Goal: Task Accomplishment & Management: Use online tool/utility

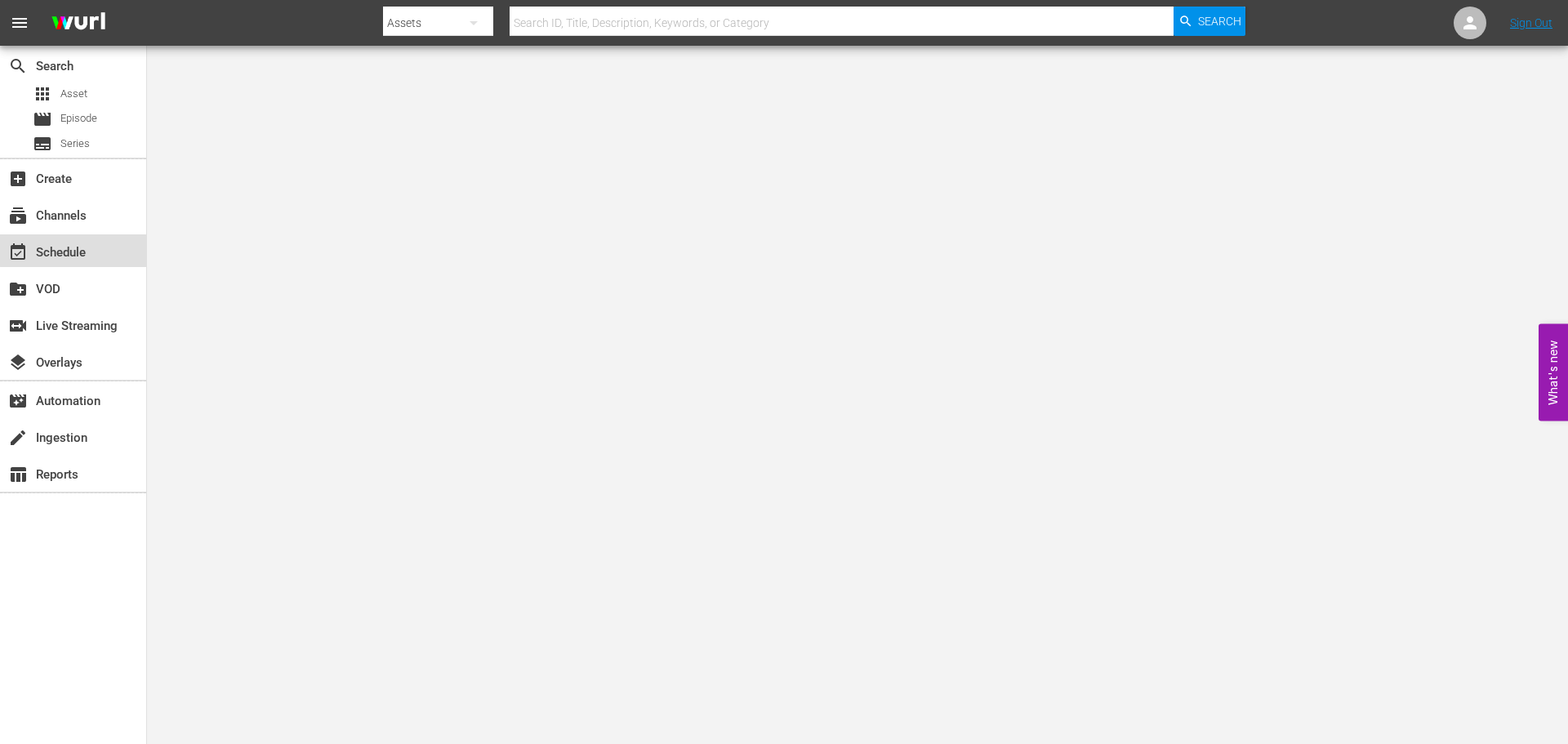
click at [77, 250] on div "event_available Schedule" at bounding box center [46, 250] width 91 height 15
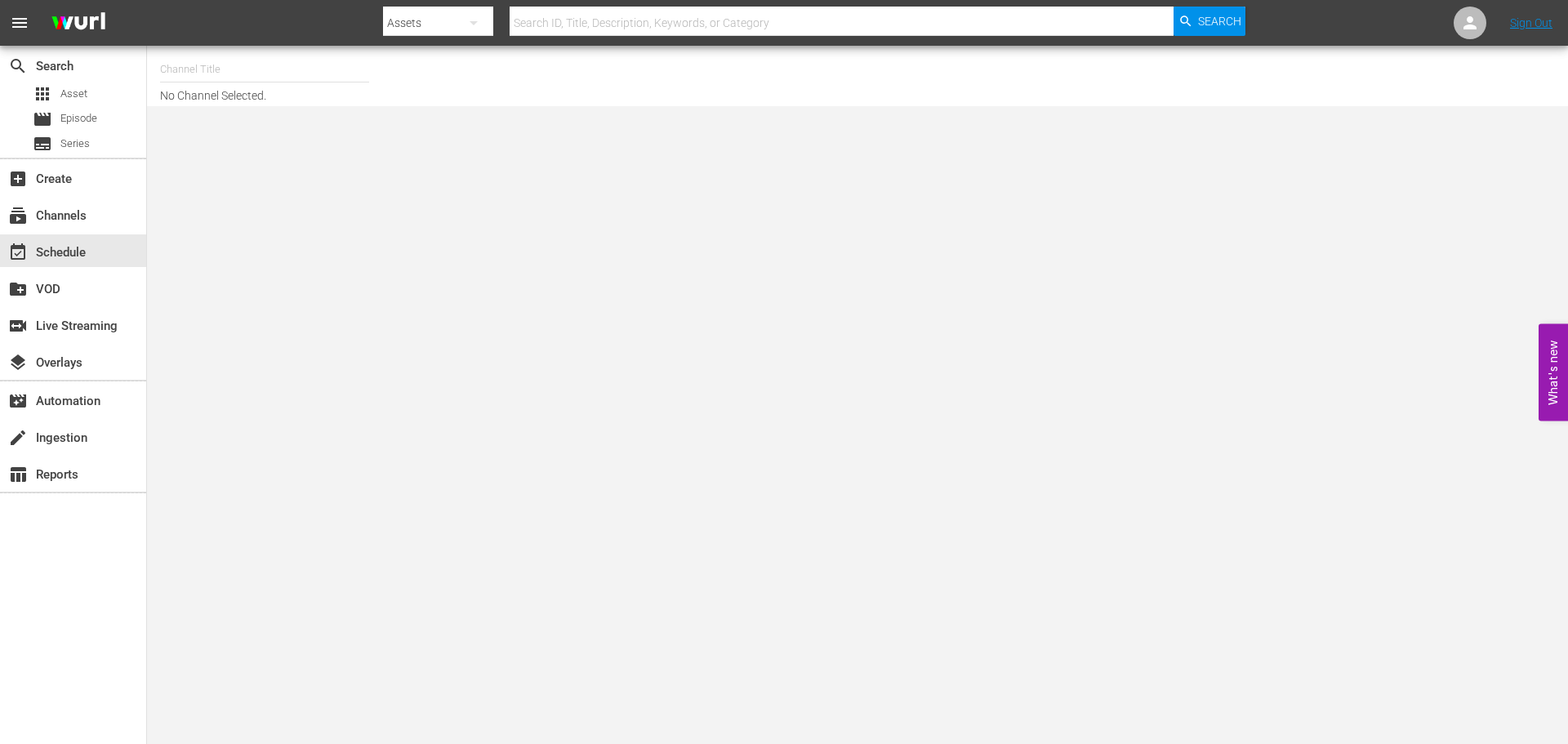
click at [263, 72] on input "text" at bounding box center [264, 69] width 209 height 40
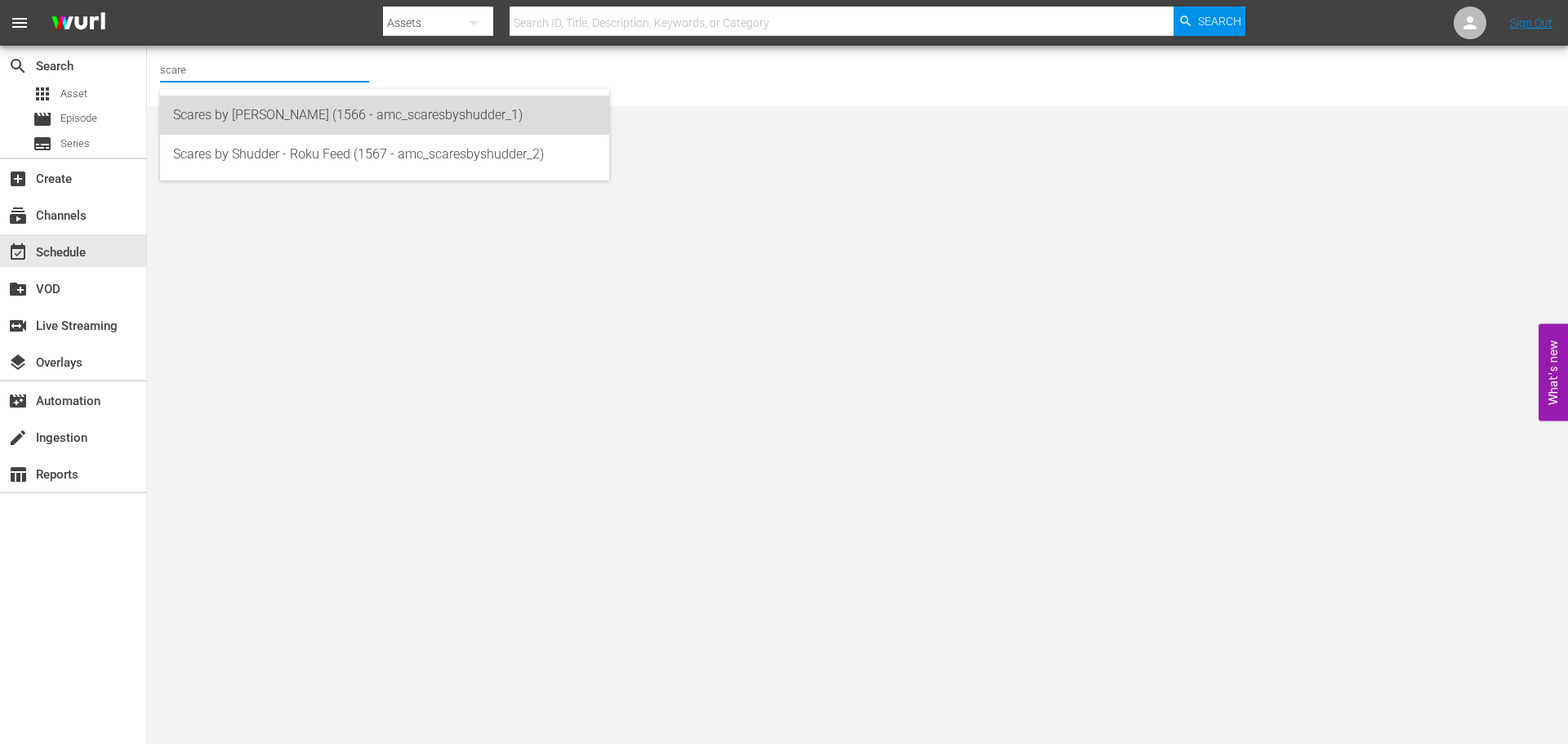
click at [283, 110] on div "Scares by [PERSON_NAME] (1566 - amc_scaresbyshudder_1)" at bounding box center [384, 115] width 423 height 40
type input "Scares by [PERSON_NAME] (1566 - amc_scaresbyshudder_1)"
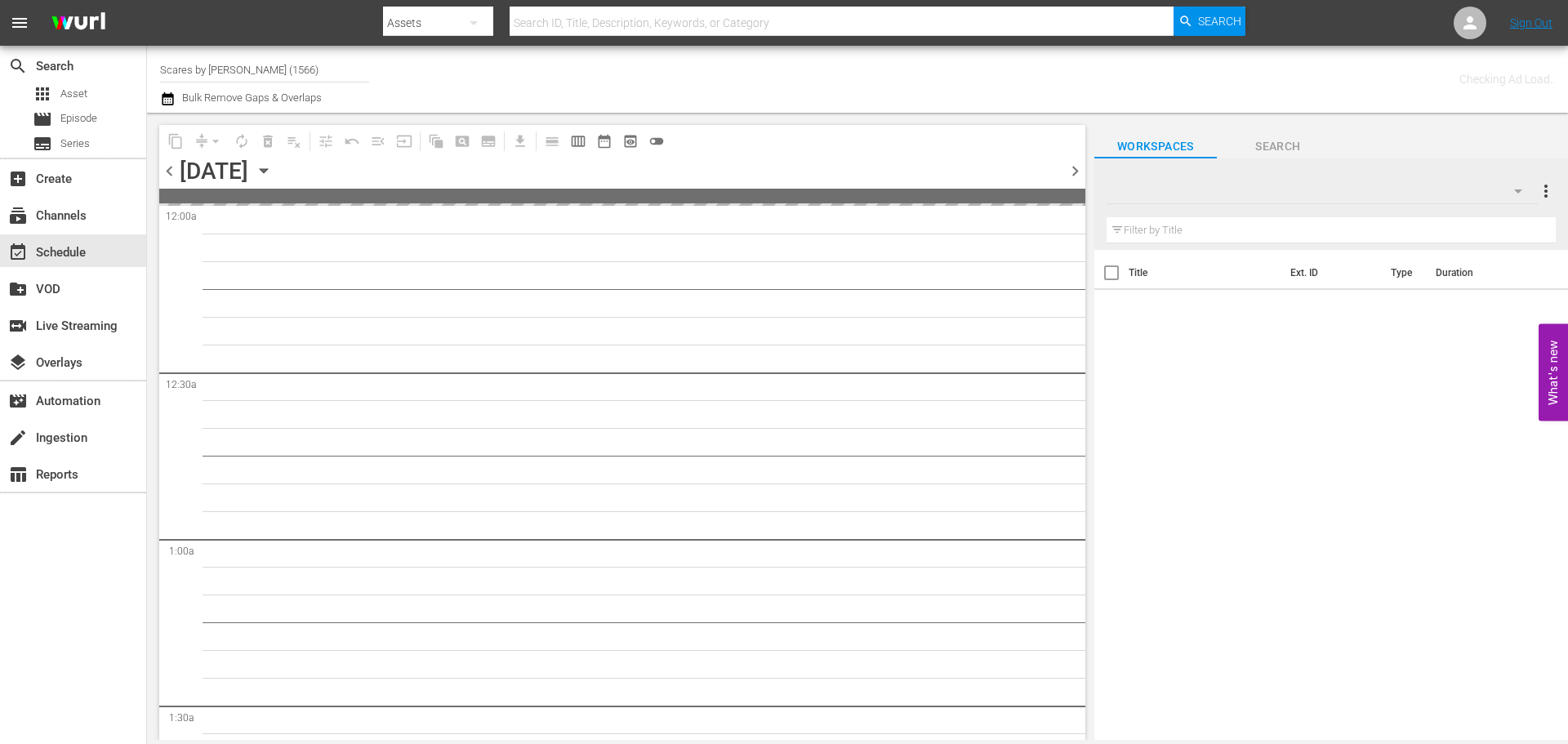
click at [277, 163] on div "[DATE] [DATE]" at bounding box center [228, 170] width 97 height 27
click at [272, 163] on icon "button" at bounding box center [263, 170] width 18 height 18
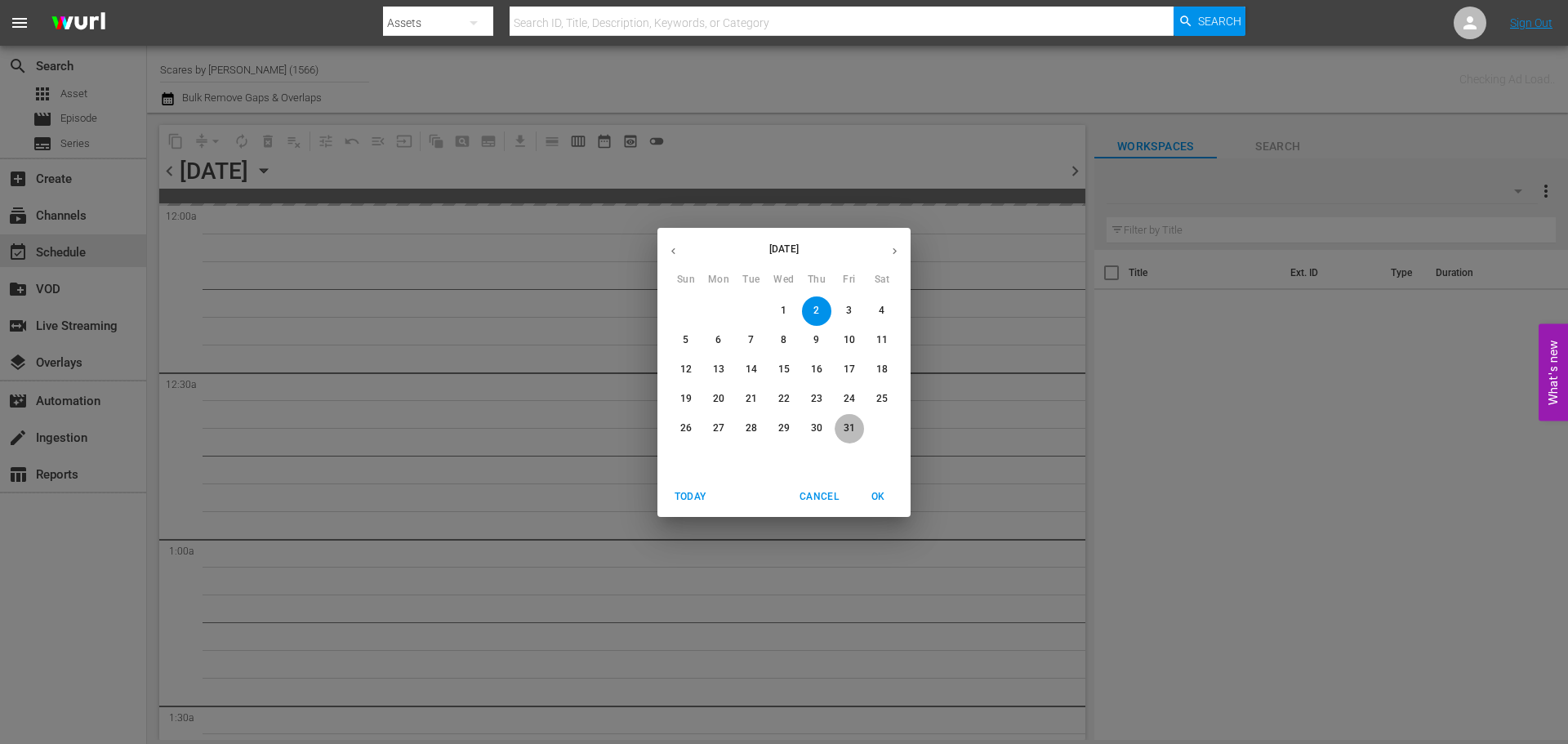
click at [844, 415] on button "31" at bounding box center [850, 429] width 30 height 30
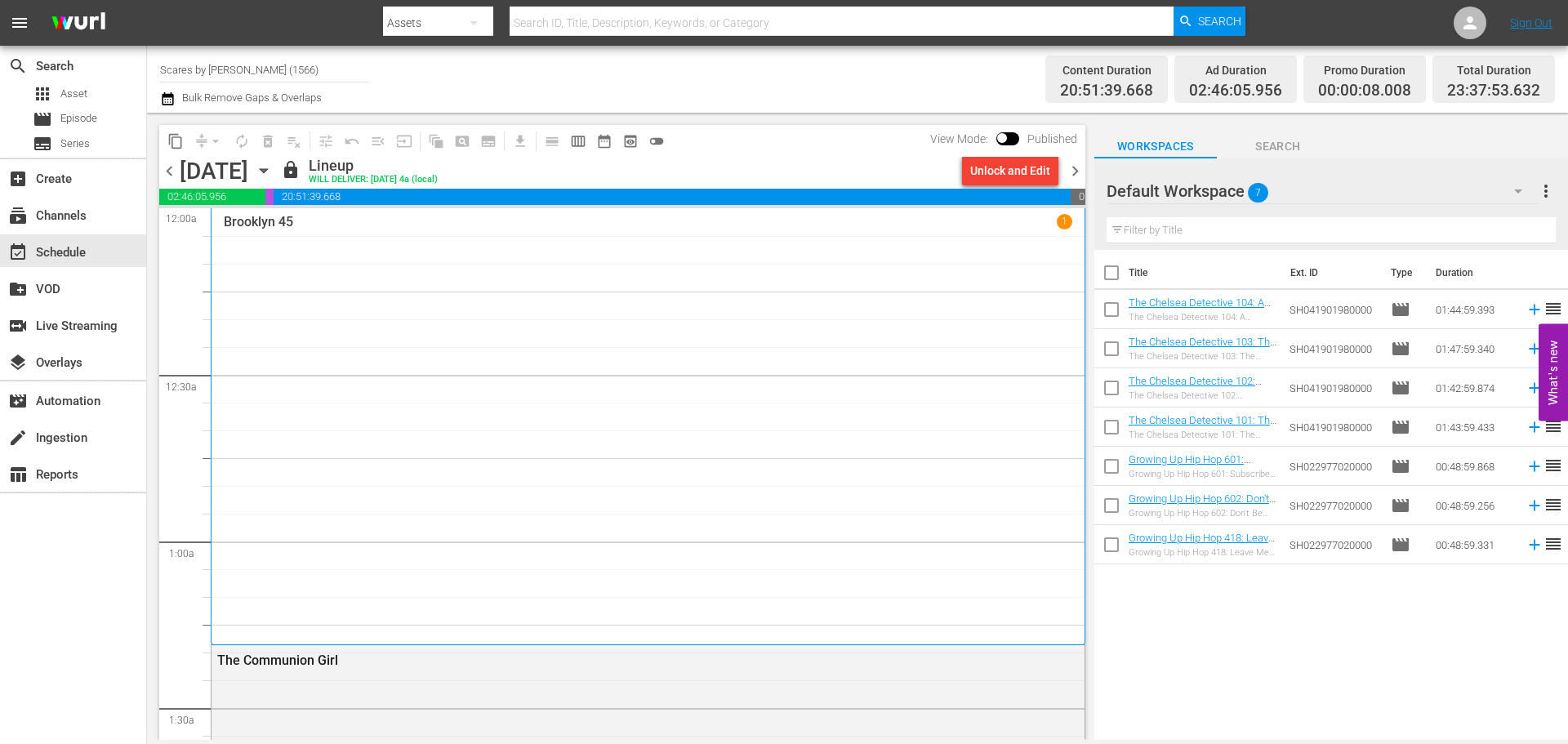
click at [1074, 167] on span "chevron_right" at bounding box center [1075, 170] width 21 height 21
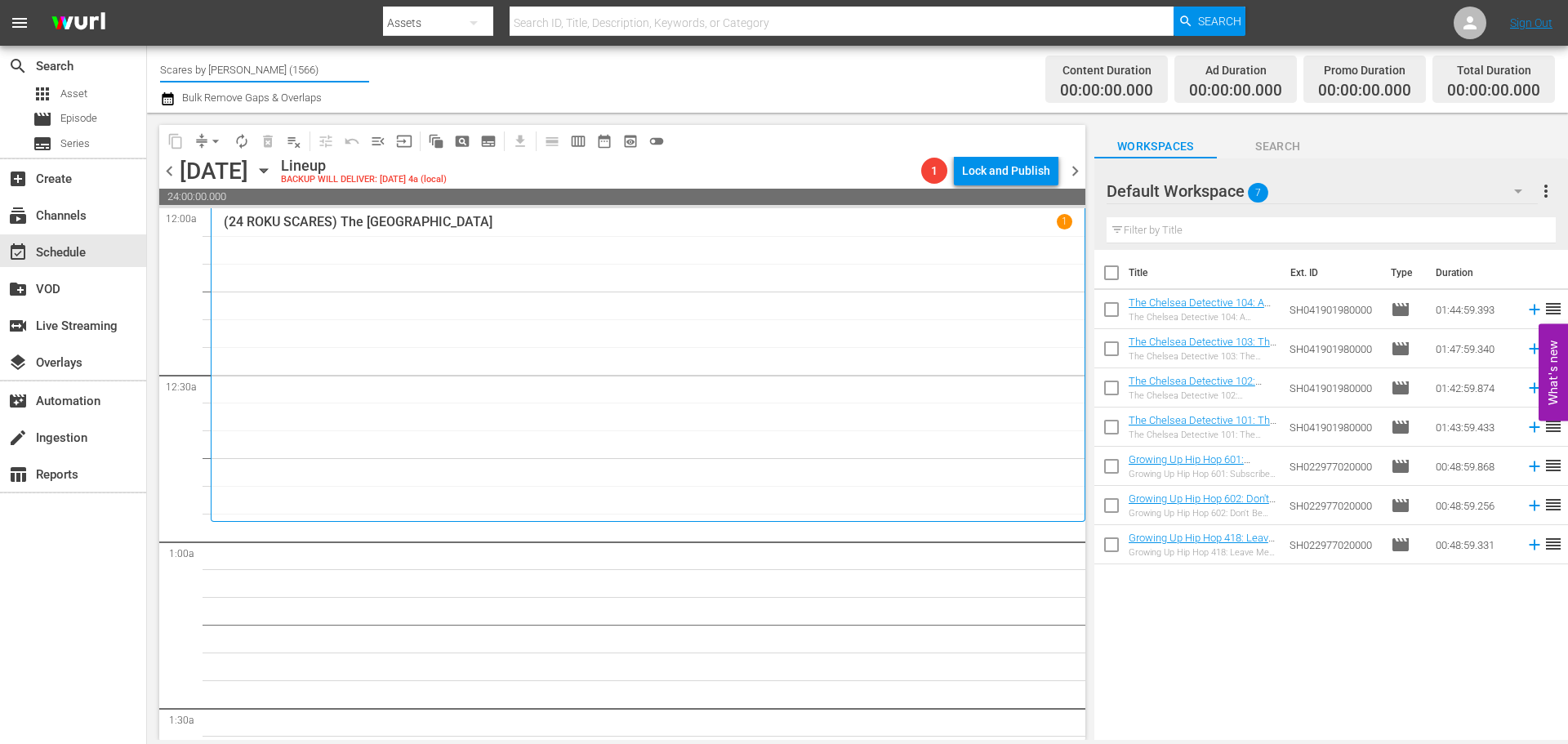
drag, startPoint x: 302, startPoint y: 73, endPoint x: 212, endPoint y: 67, distance: 90.2
click at [212, 67] on input "Scares by [PERSON_NAME] (1566)" at bounding box center [264, 69] width 209 height 40
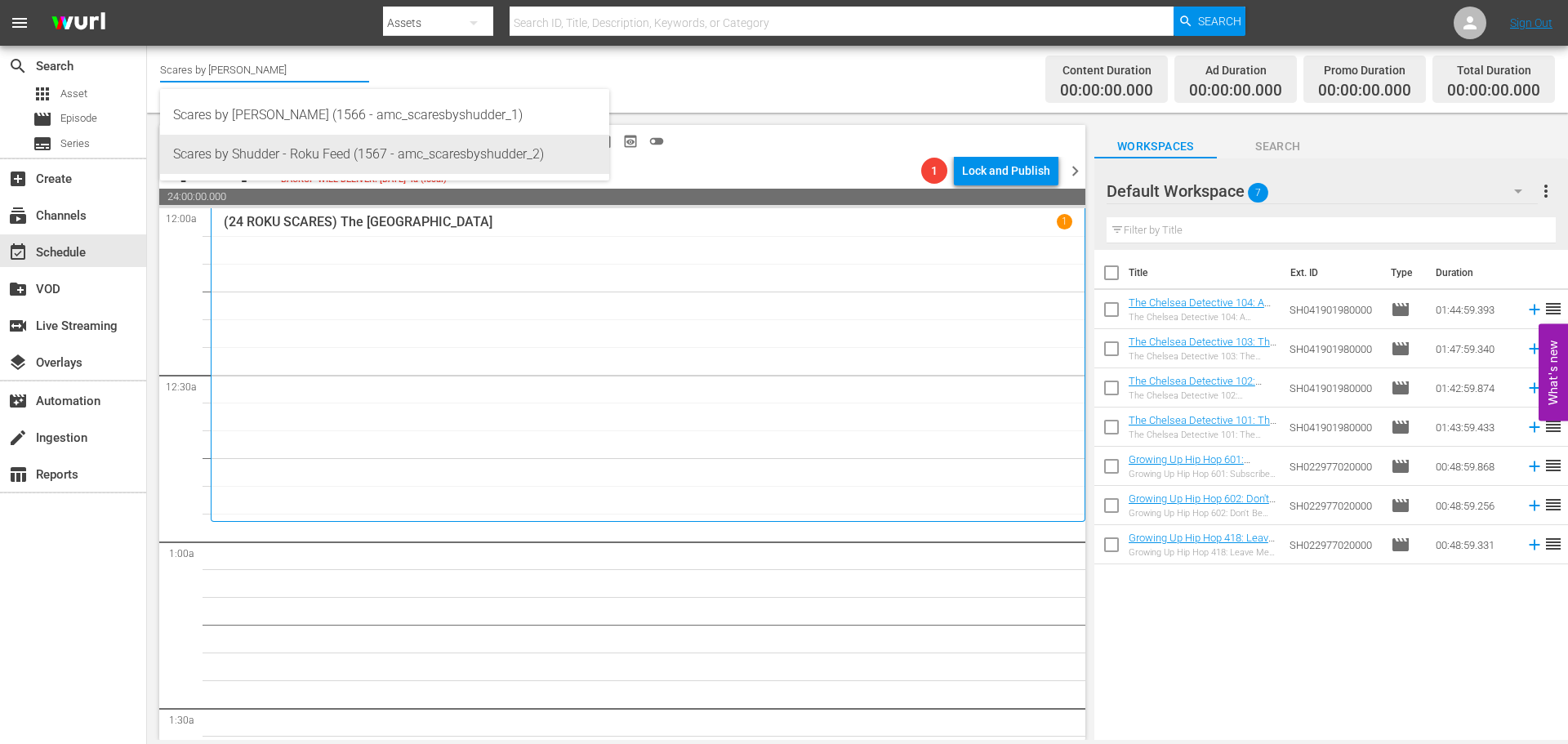
click at [388, 155] on div "Scares by Shudder - Roku Feed (1567 - amc_scaresbyshudder_2)" at bounding box center [384, 155] width 423 height 40
type input "Scares by Shudder - Roku Feed (1567 - amc_scaresbyshudder_2)"
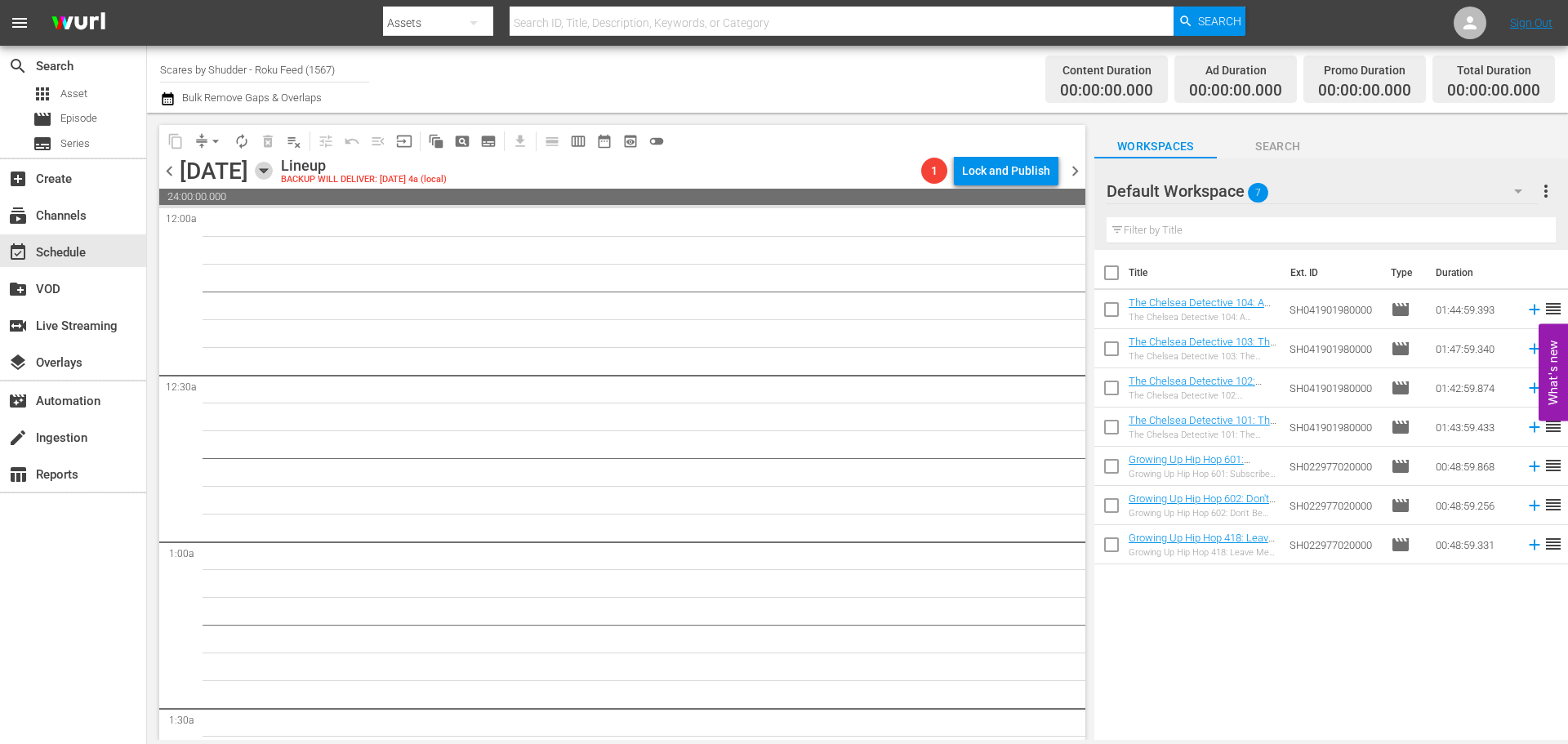
click at [272, 170] on icon "button" at bounding box center [263, 170] width 18 height 18
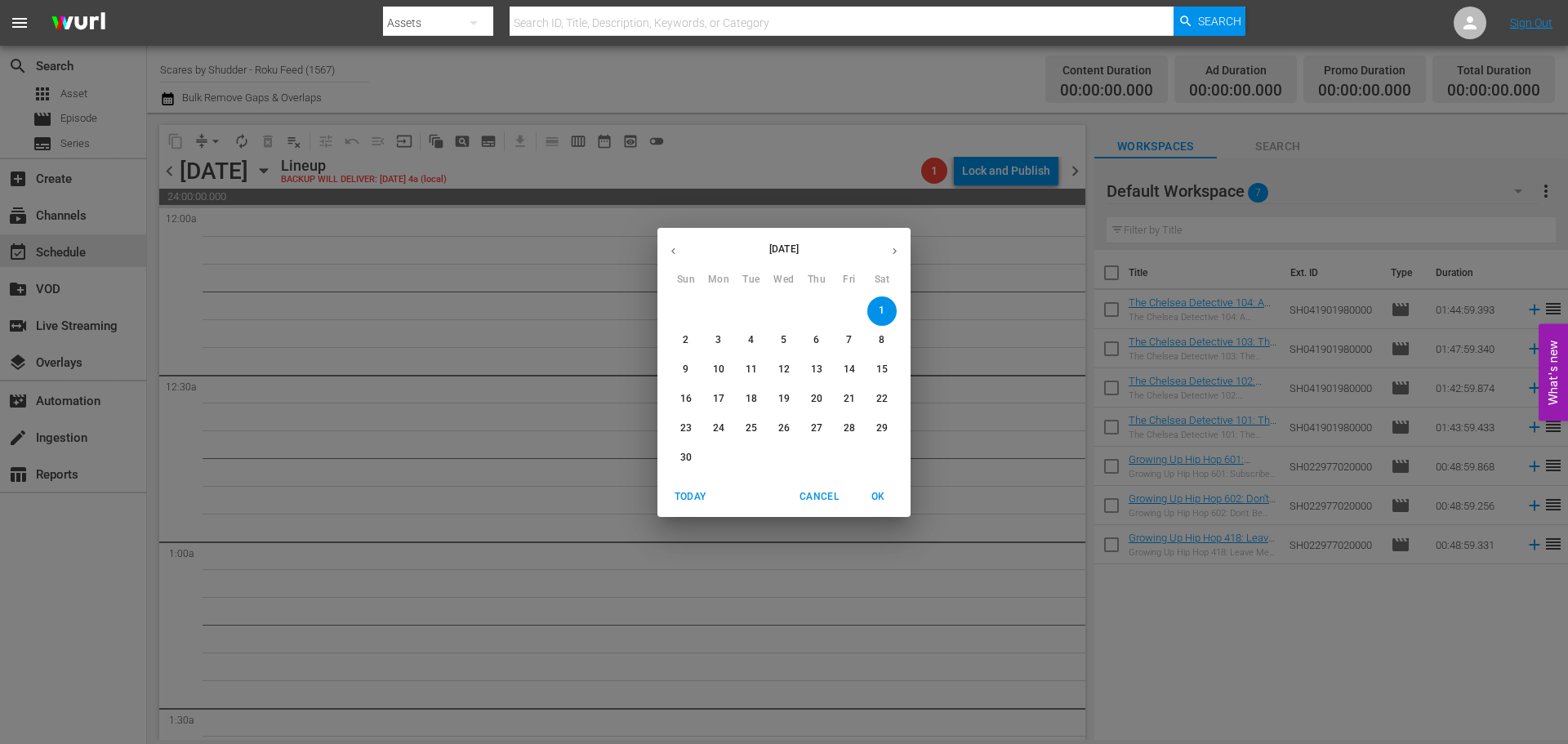
click at [665, 253] on button "button" at bounding box center [674, 252] width 32 height 32
click at [778, 367] on span "15" at bounding box center [784, 370] width 30 height 14
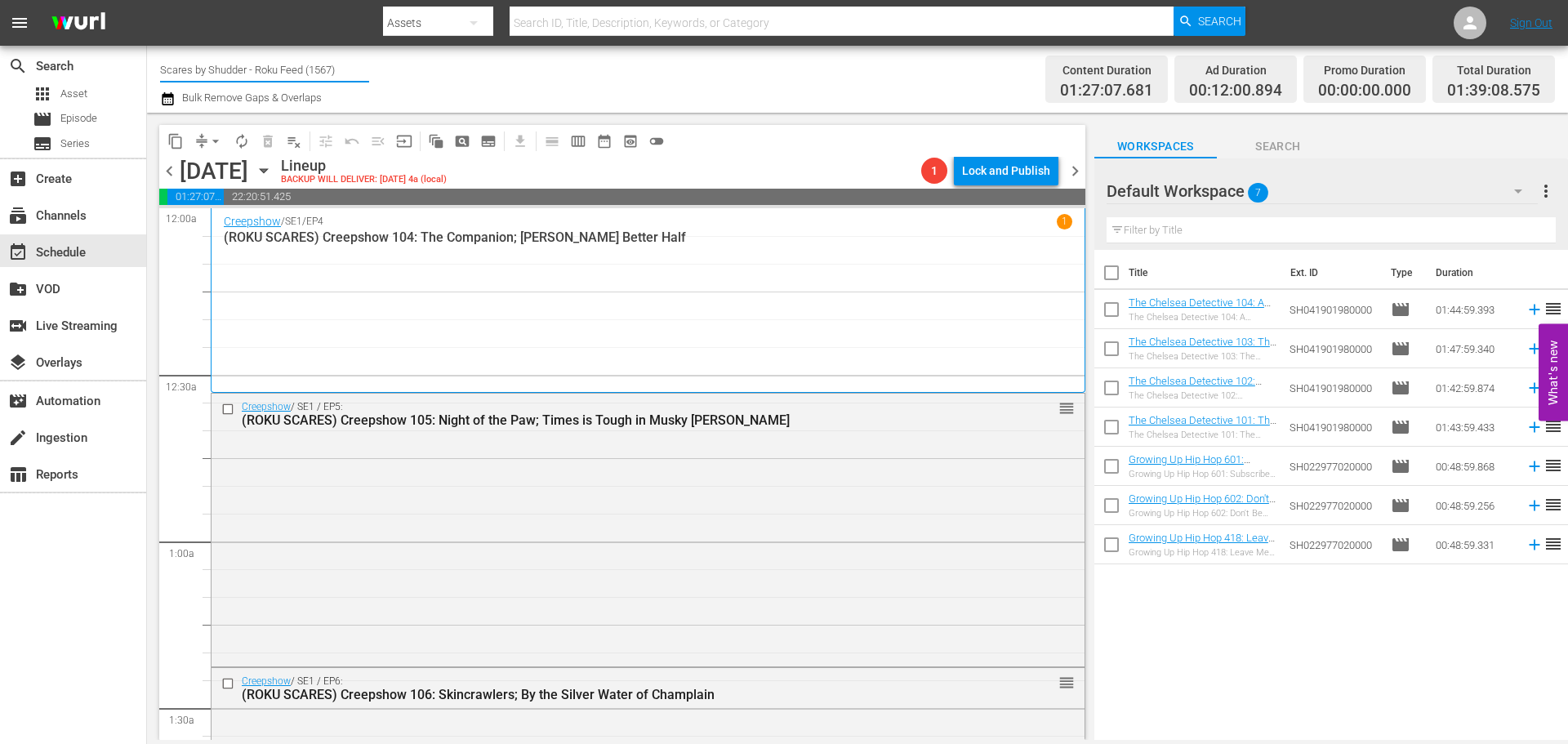
drag, startPoint x: 261, startPoint y: 63, endPoint x: 138, endPoint y: 42, distance: 124.8
click at [138, 42] on div "menu Search By Assets Search ID, Title, Description, Keywords, or Category Sear…" at bounding box center [784, 370] width 1568 height 740
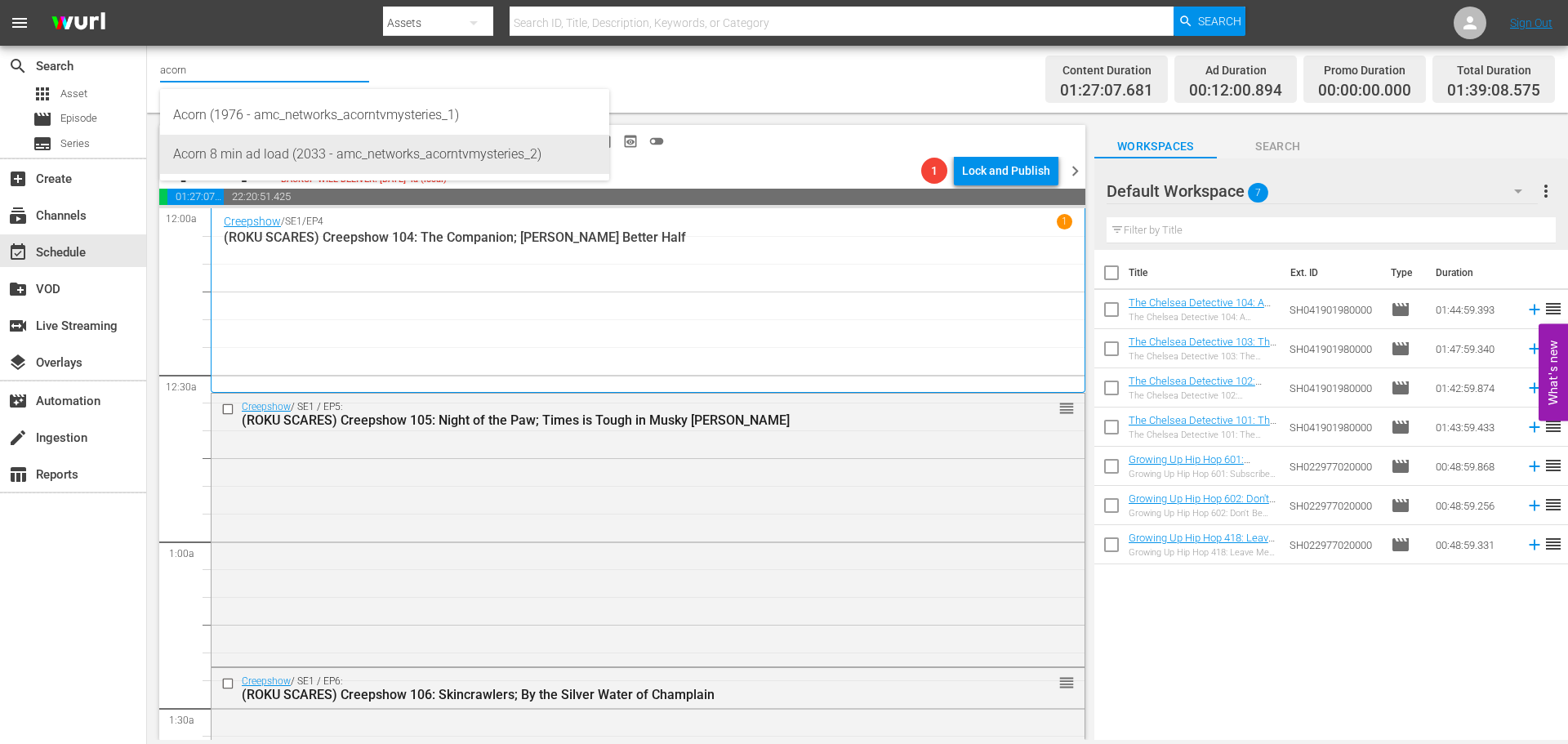
click at [245, 149] on div "Acorn 8 min ad load (2033 - amc_networks_acorntvmysteries_2)" at bounding box center [384, 155] width 423 height 40
type input "Acorn 8 min ad load (2033 - amc_networks_acorntvmysteries_2)"
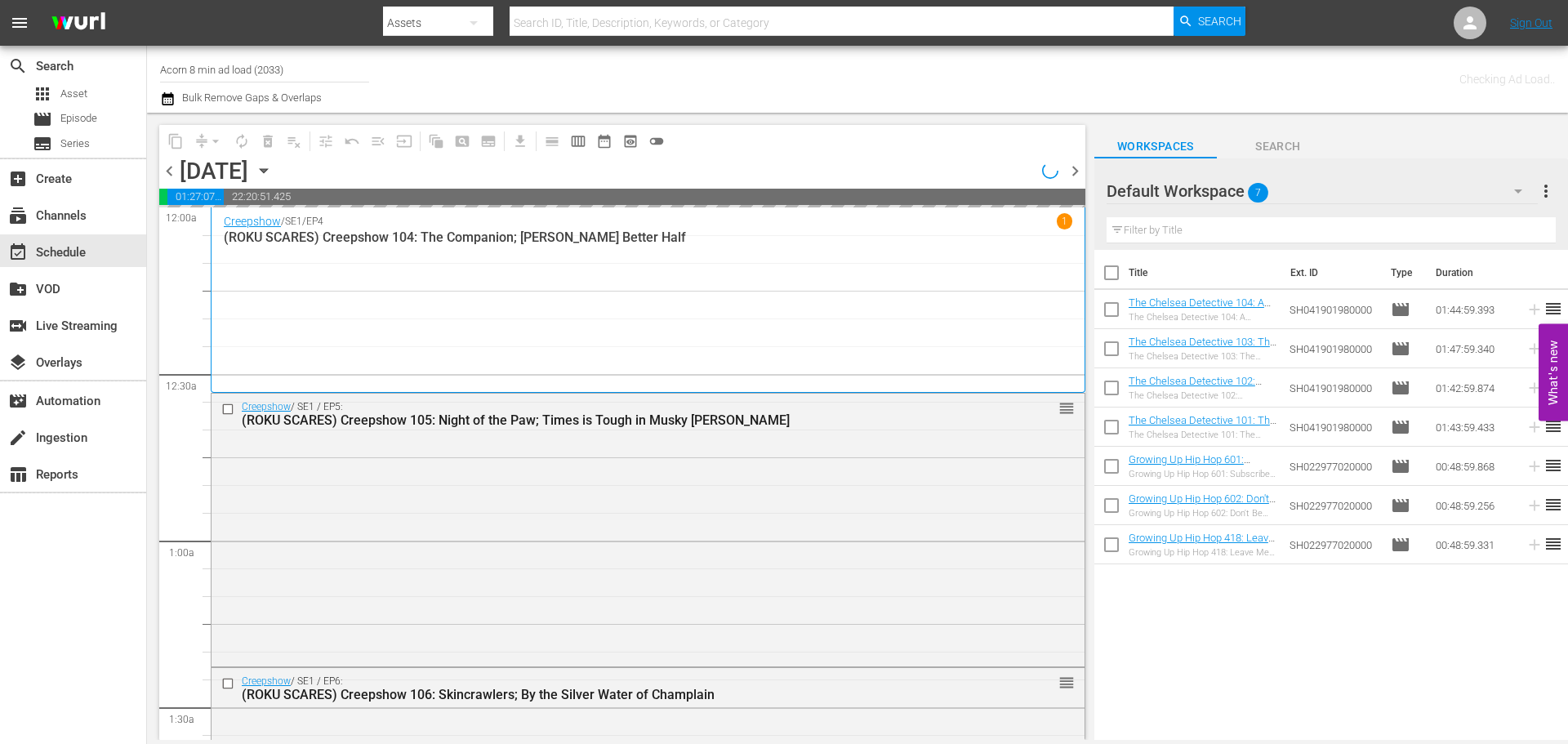
click at [272, 165] on icon "button" at bounding box center [263, 170] width 18 height 18
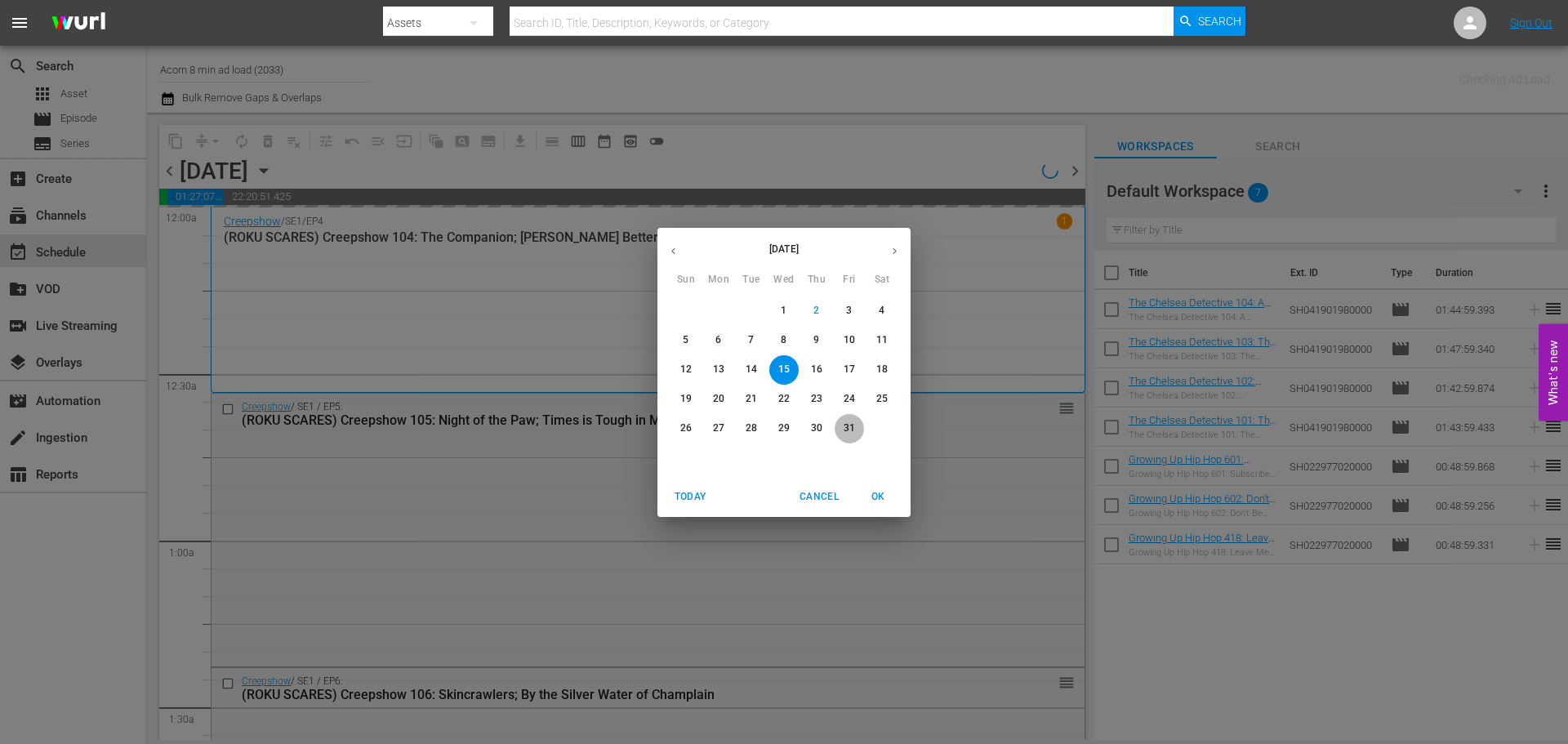
click at [850, 426] on p "31" at bounding box center [850, 429] width 12 height 14
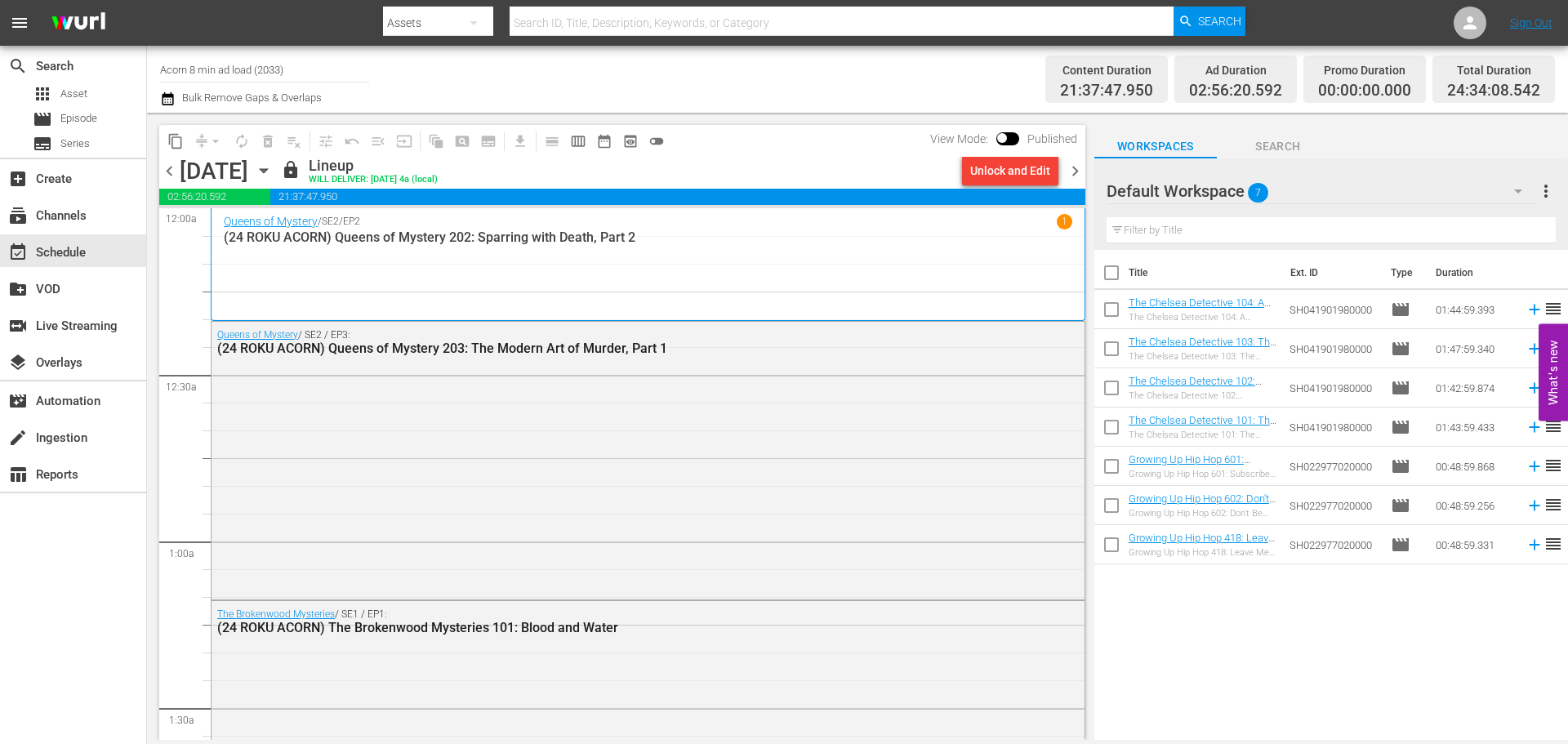
click at [1068, 167] on span "chevron_right" at bounding box center [1075, 170] width 21 height 21
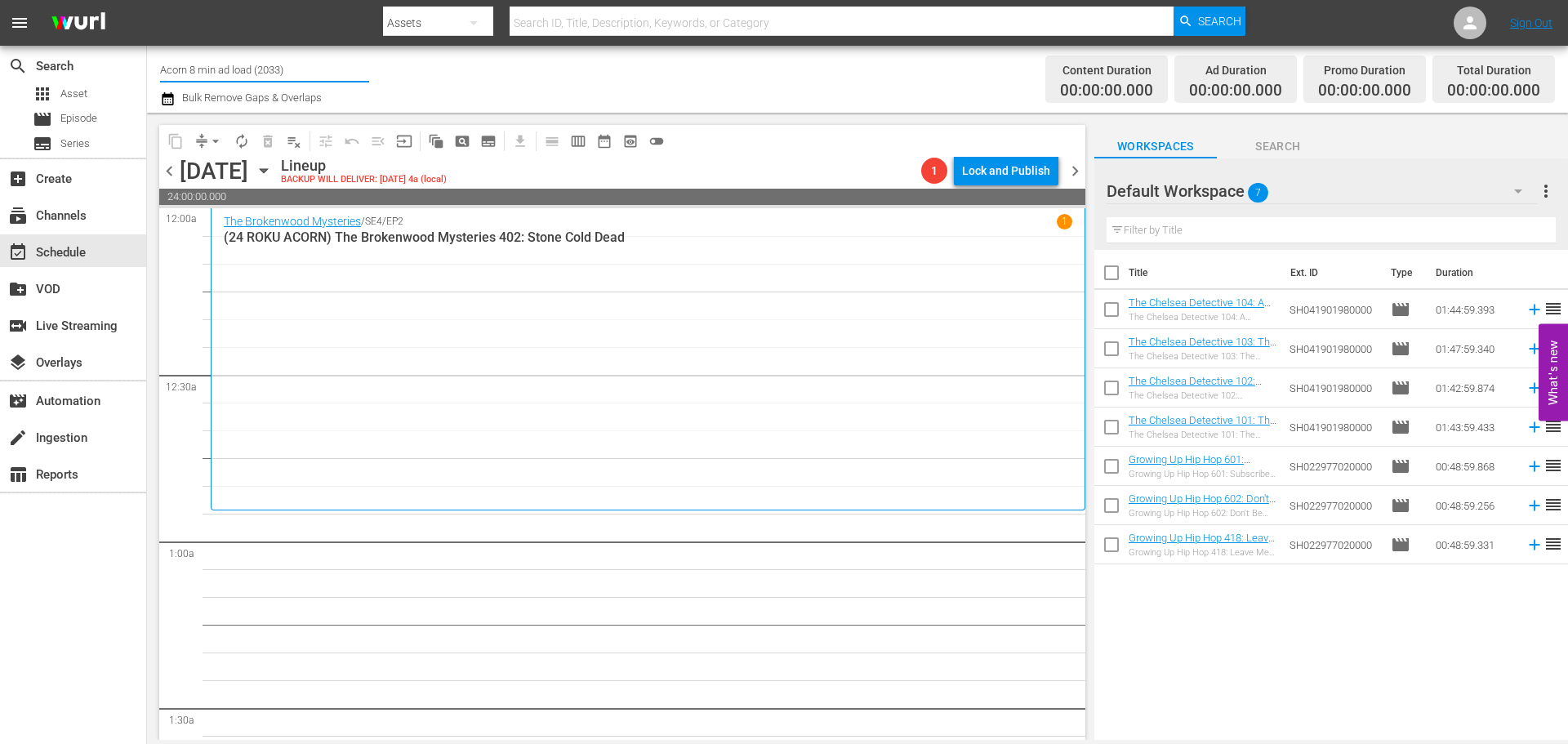
drag, startPoint x: 319, startPoint y: 72, endPoint x: 189, endPoint y: 71, distance: 130.0
click at [189, 71] on input "Acorn 8 min ad load (2033)" at bounding box center [264, 69] width 209 height 40
click at [265, 73] on input "Acorn" at bounding box center [264, 69] width 209 height 40
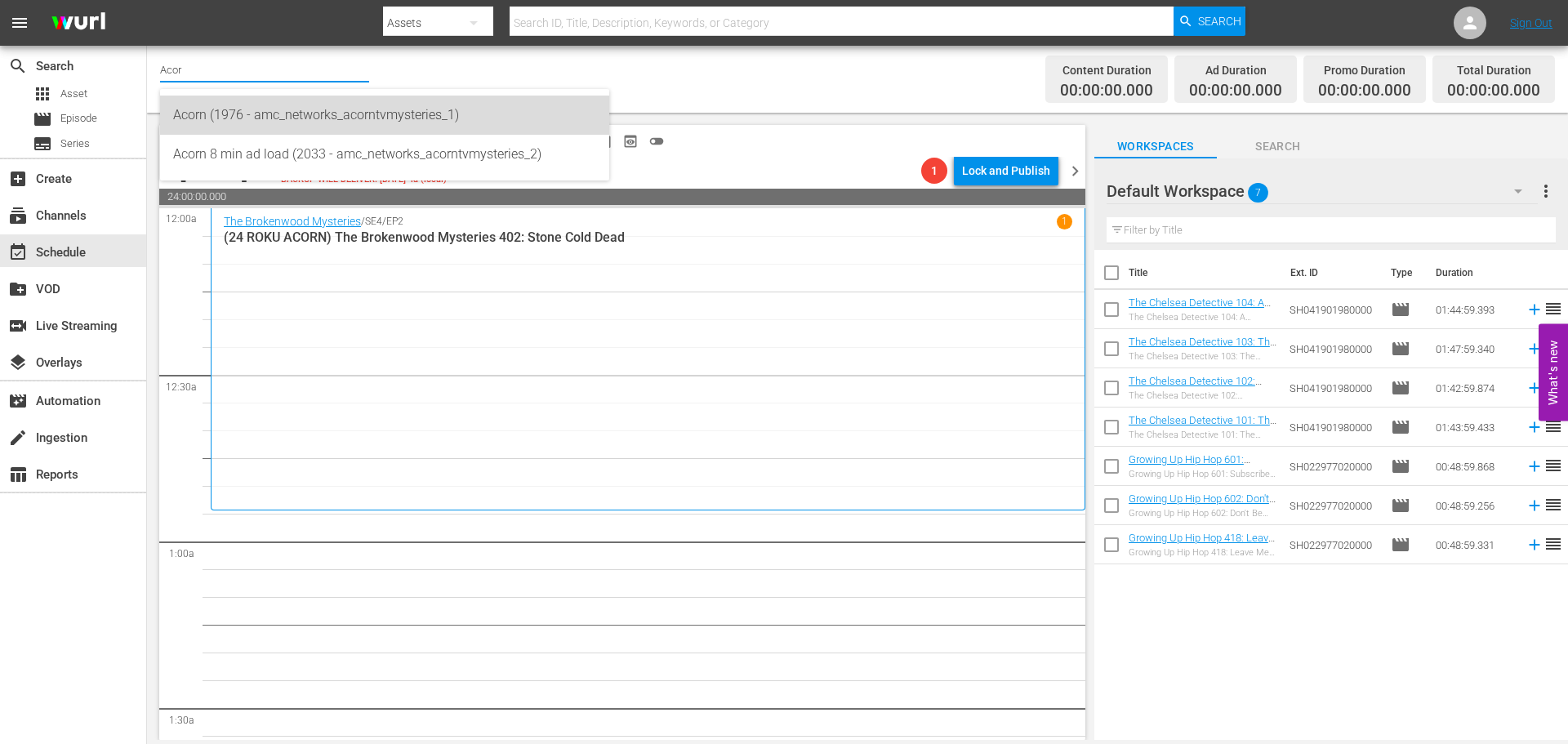
click at [250, 100] on div "Acorn (1976 - amc_networks_acorntvmysteries_1)" at bounding box center [384, 115] width 423 height 40
type input "Acorn (1976 - amc_networks_acorntvmysteries_1)"
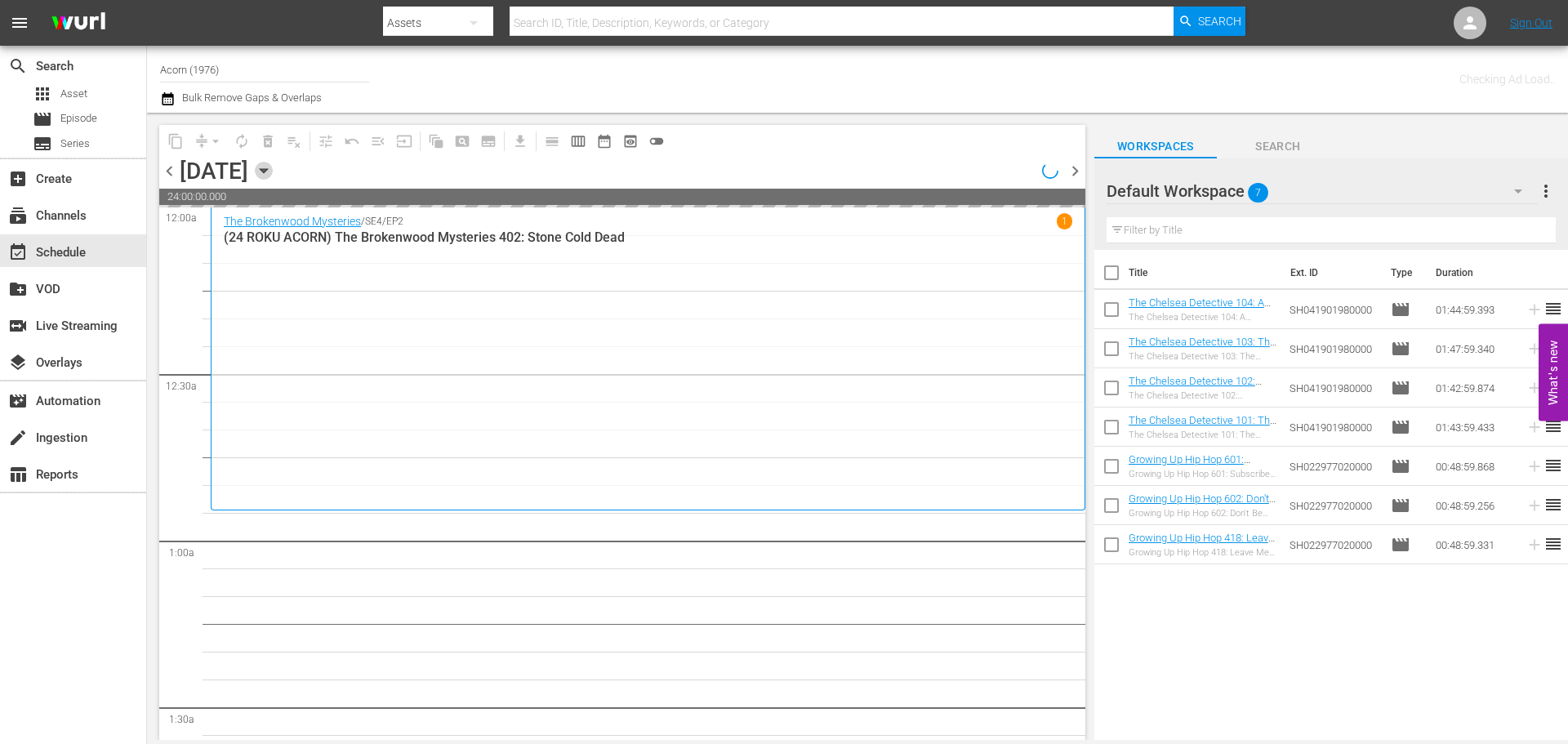
click at [272, 162] on icon "button" at bounding box center [263, 170] width 18 height 18
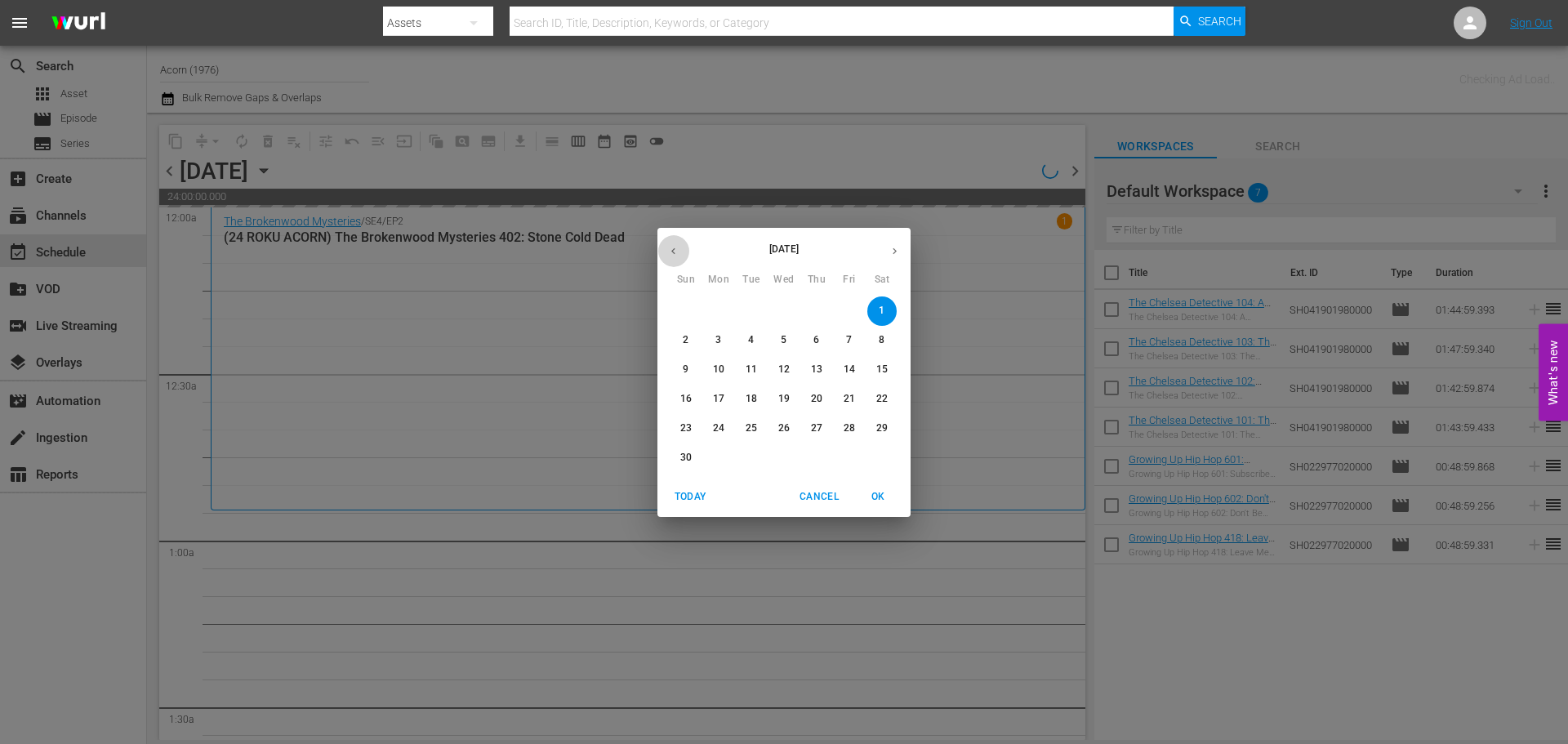
click at [679, 253] on button "button" at bounding box center [674, 252] width 32 height 32
click at [748, 366] on p "14" at bounding box center [752, 370] width 12 height 14
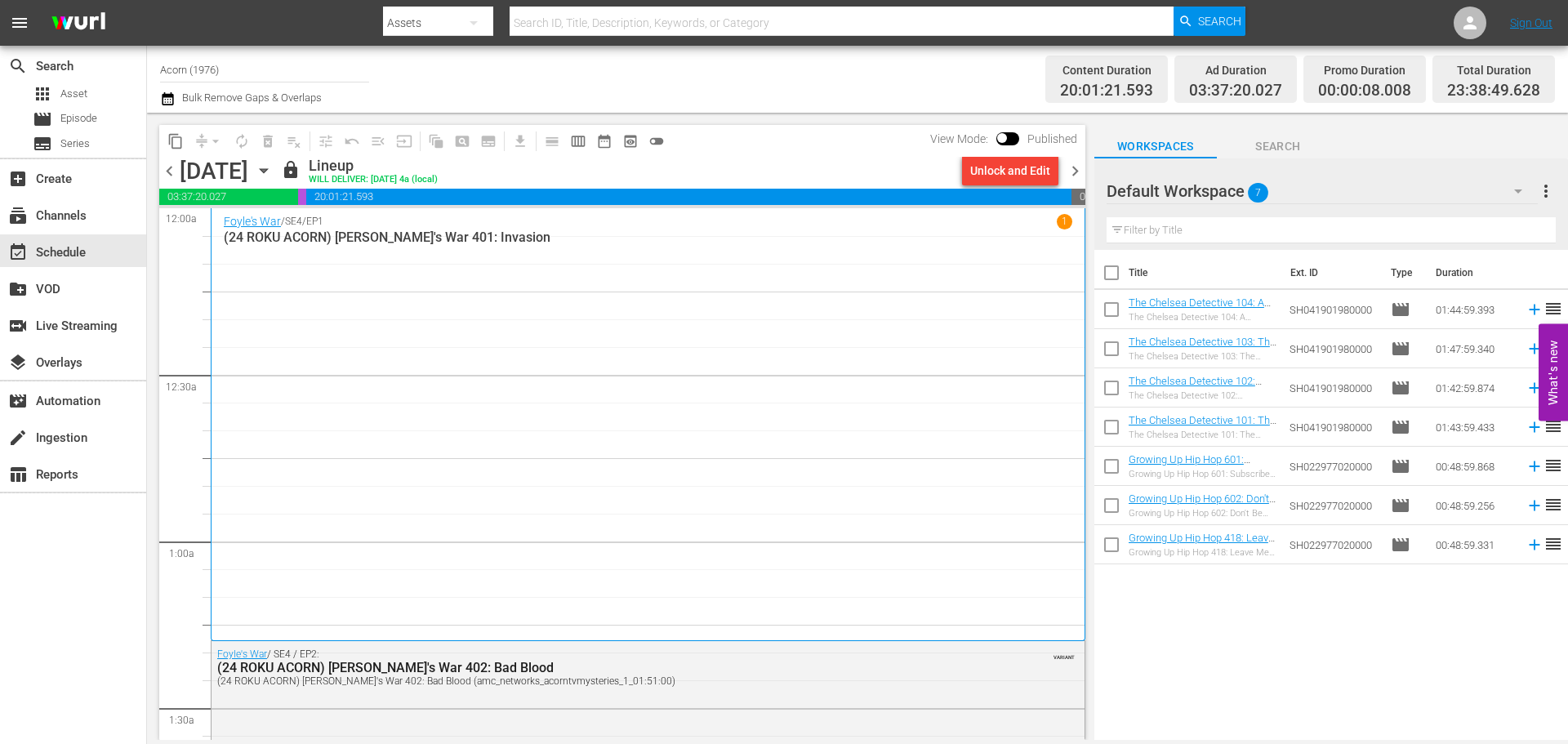
click at [1082, 167] on span "chevron_right" at bounding box center [1075, 170] width 21 height 21
